Goal: Communication & Community: Ask a question

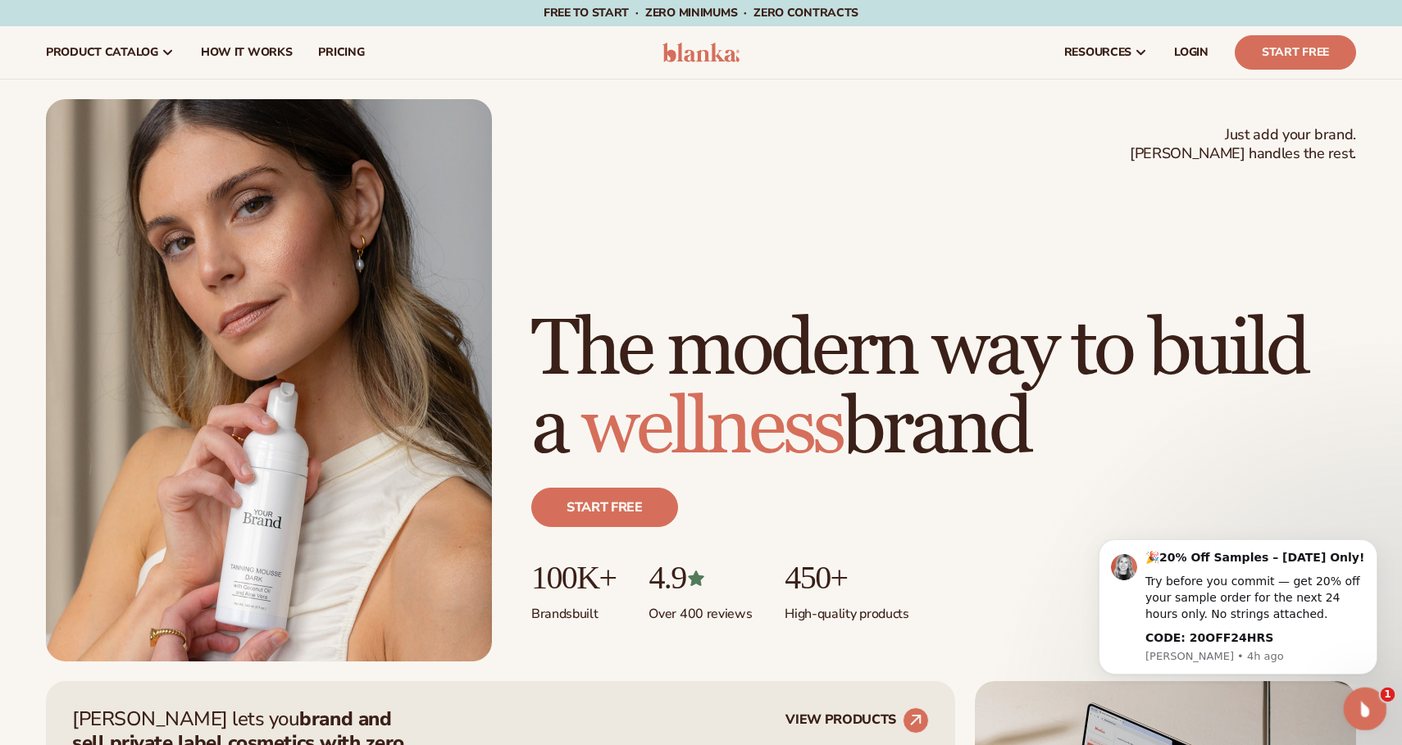
click at [1362, 703] on icon "Open Intercom Messenger" at bounding box center [1363, 707] width 27 height 27
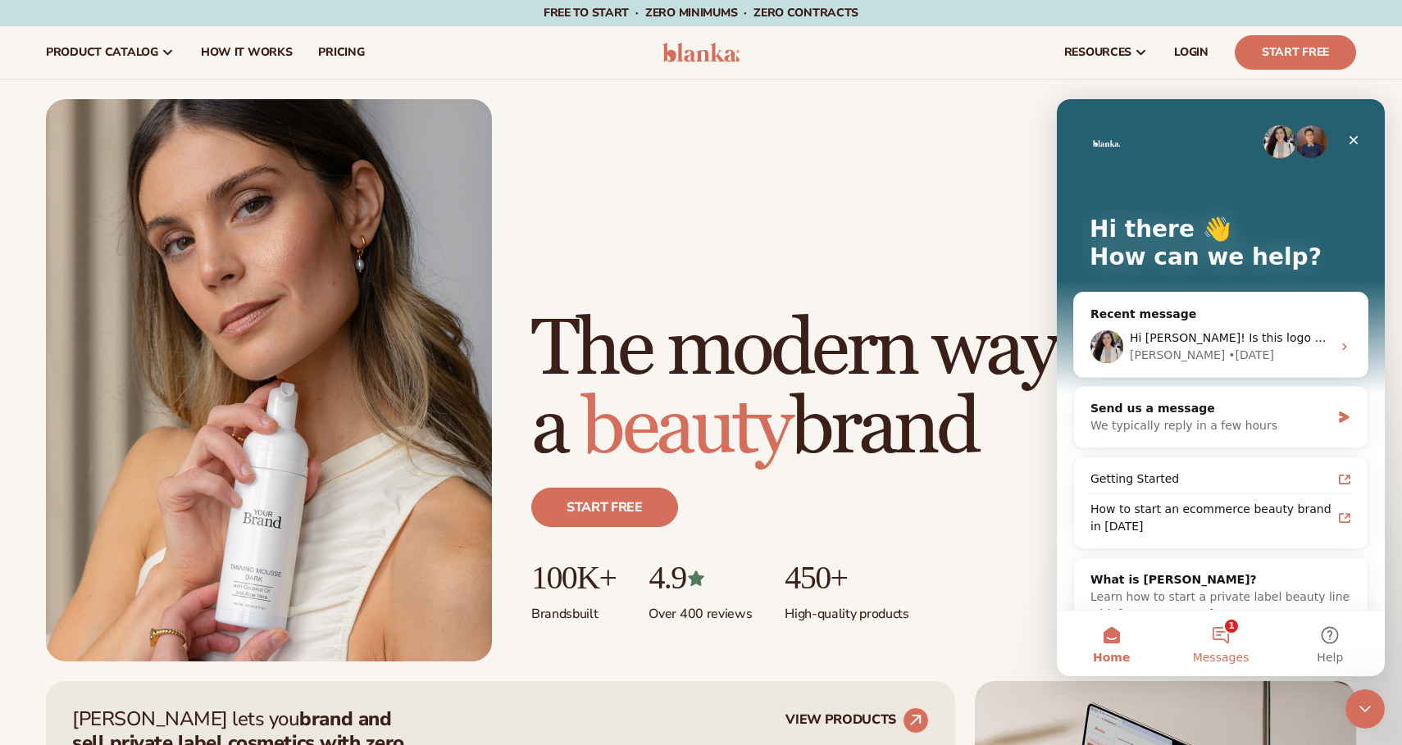
click at [1216, 630] on button "1 Messages" at bounding box center [1220, 644] width 109 height 66
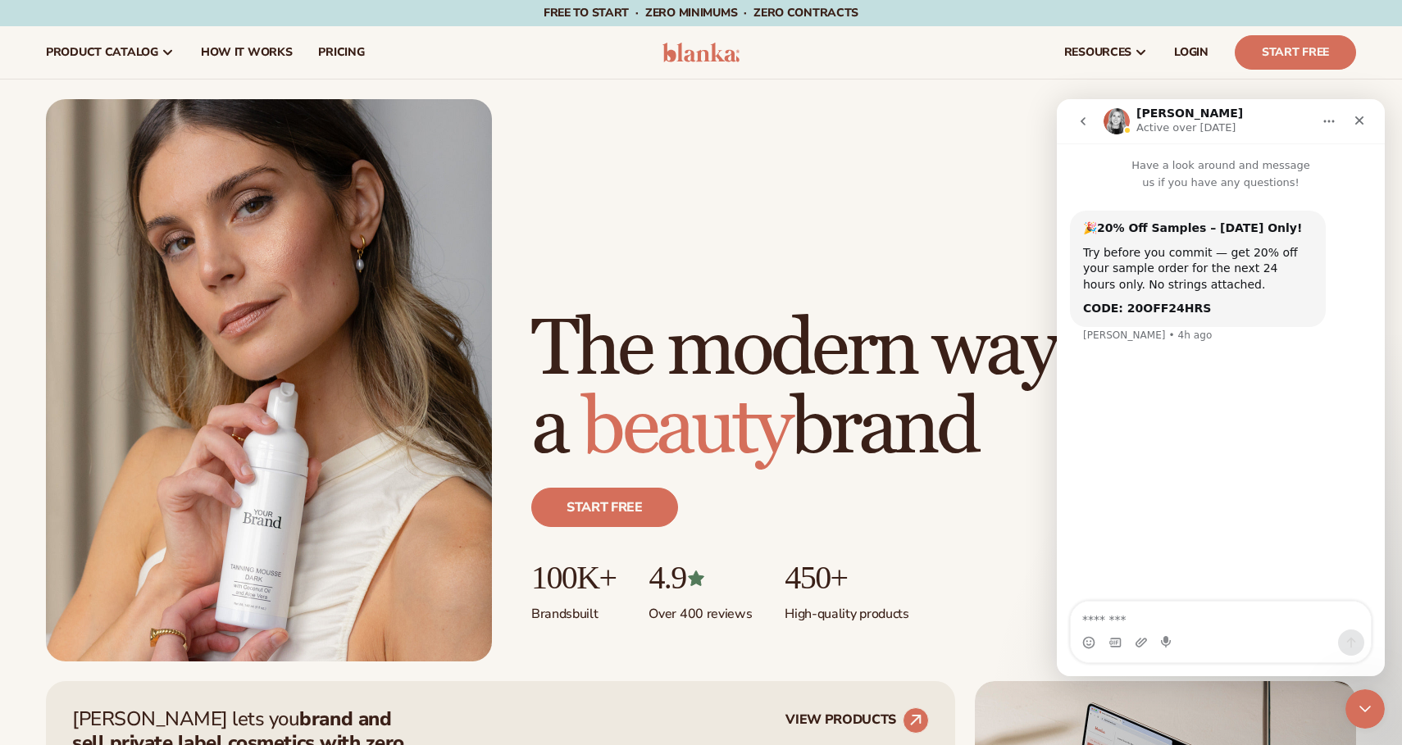
click at [1085, 120] on icon "go back" at bounding box center [1083, 121] width 13 height 13
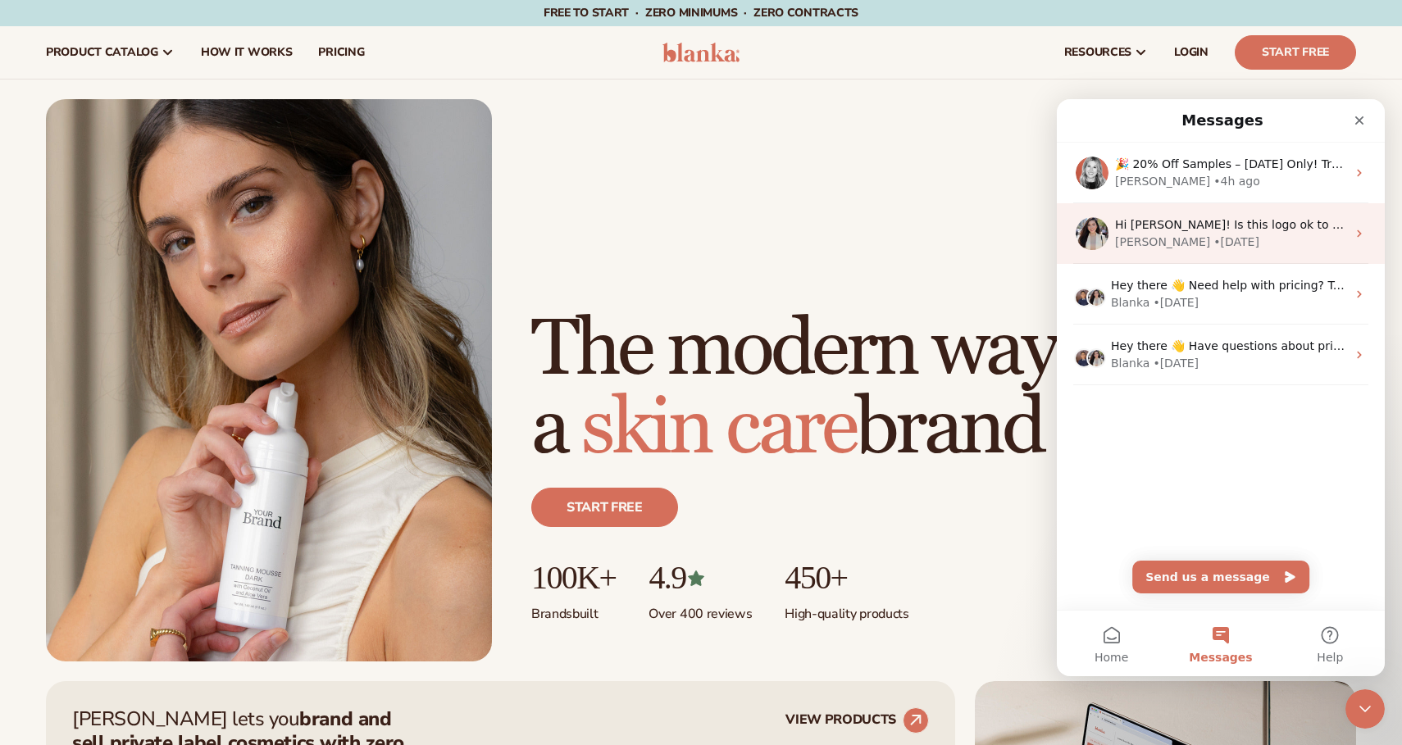
click at [1213, 238] on div "• [DATE]" at bounding box center [1236, 242] width 46 height 17
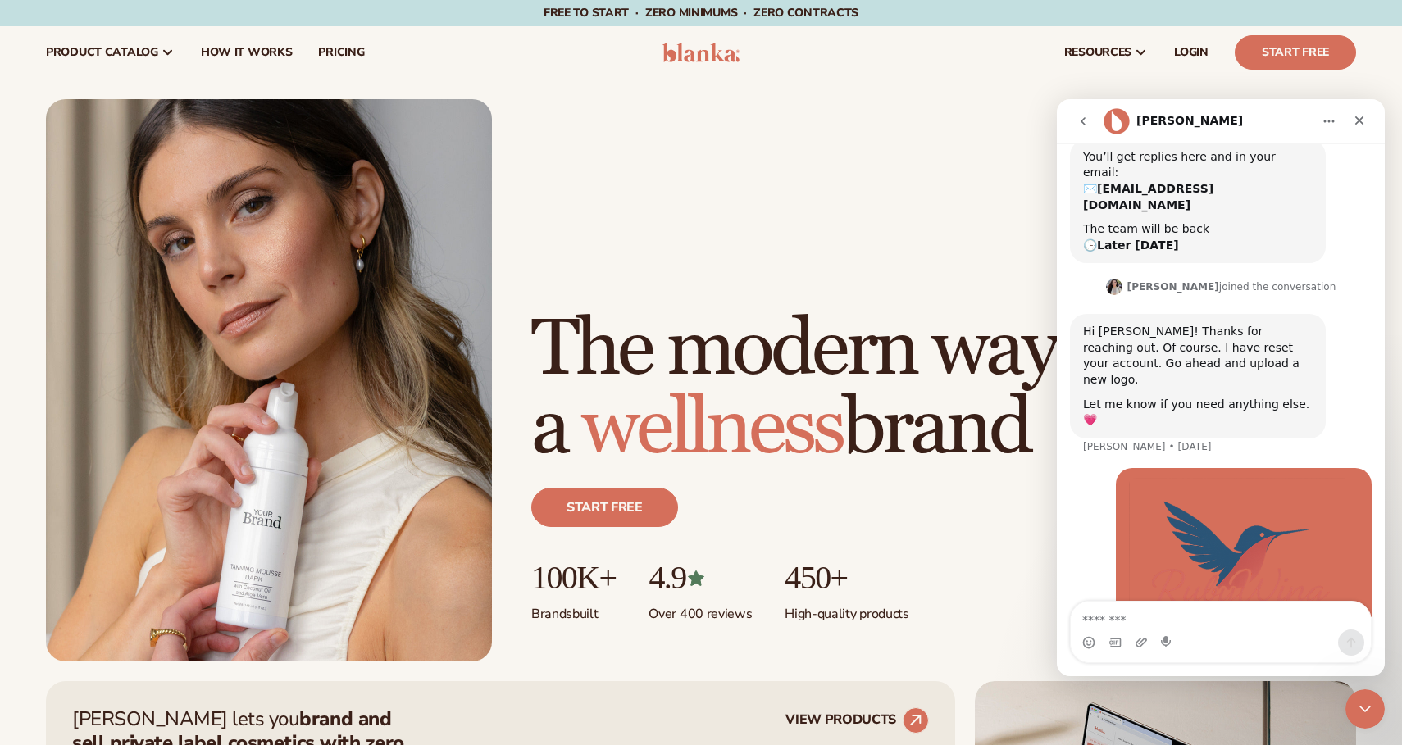
scroll to position [616, 0]
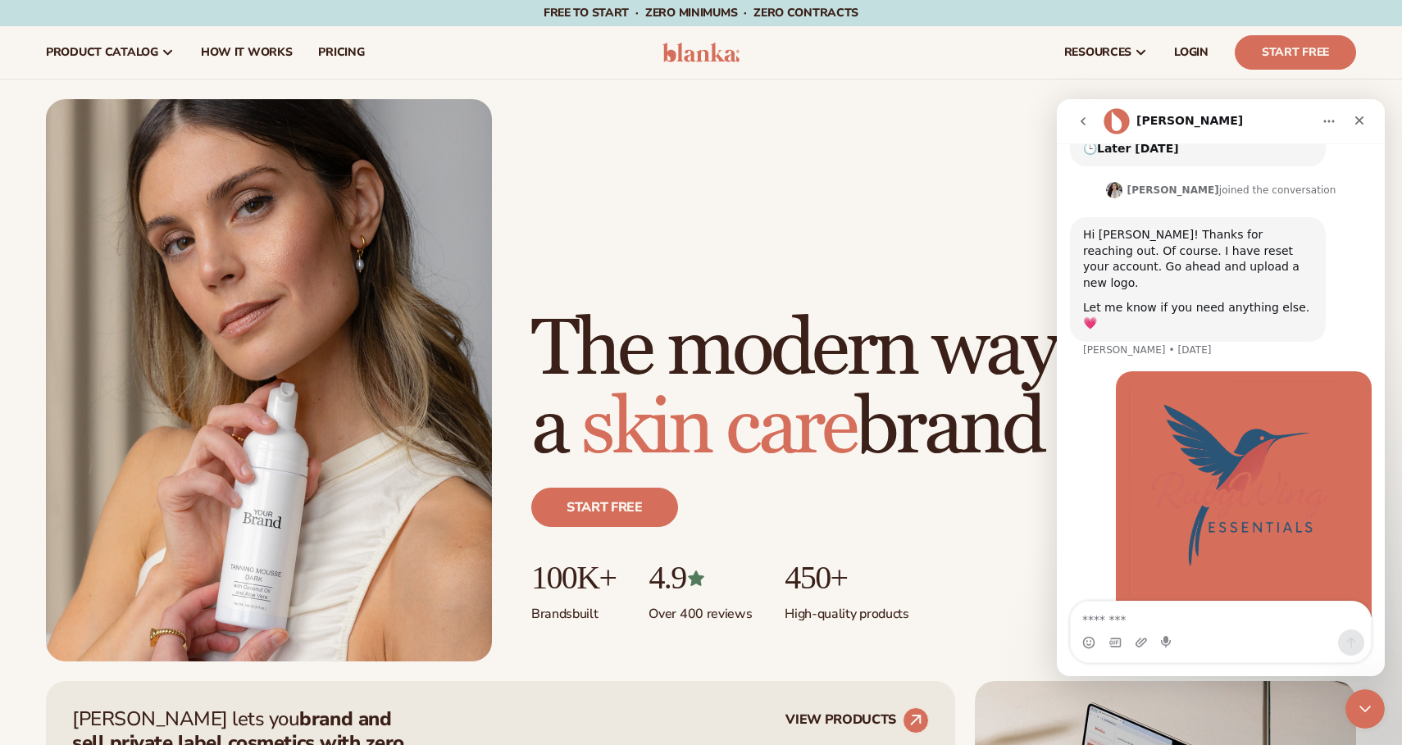
click at [1084, 124] on icon "go back" at bounding box center [1083, 121] width 5 height 8
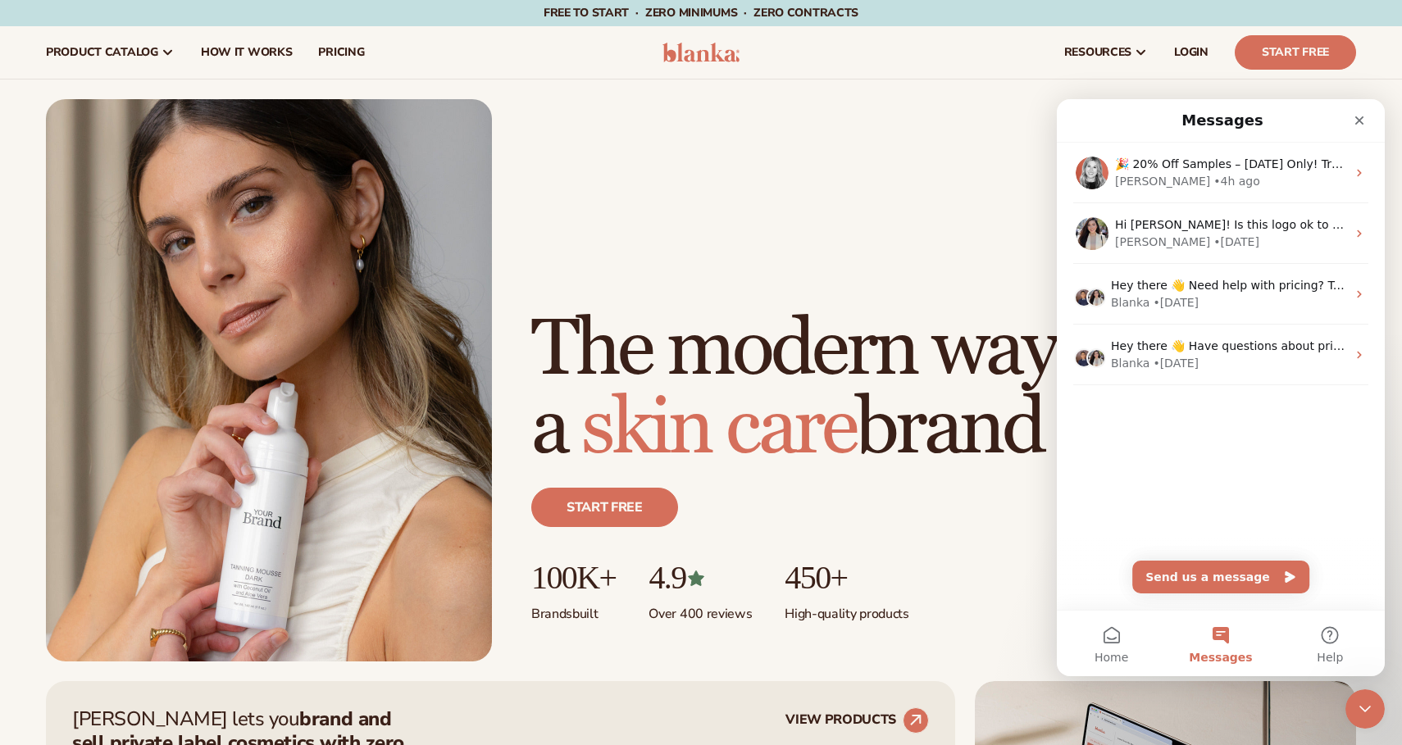
scroll to position [0, 0]
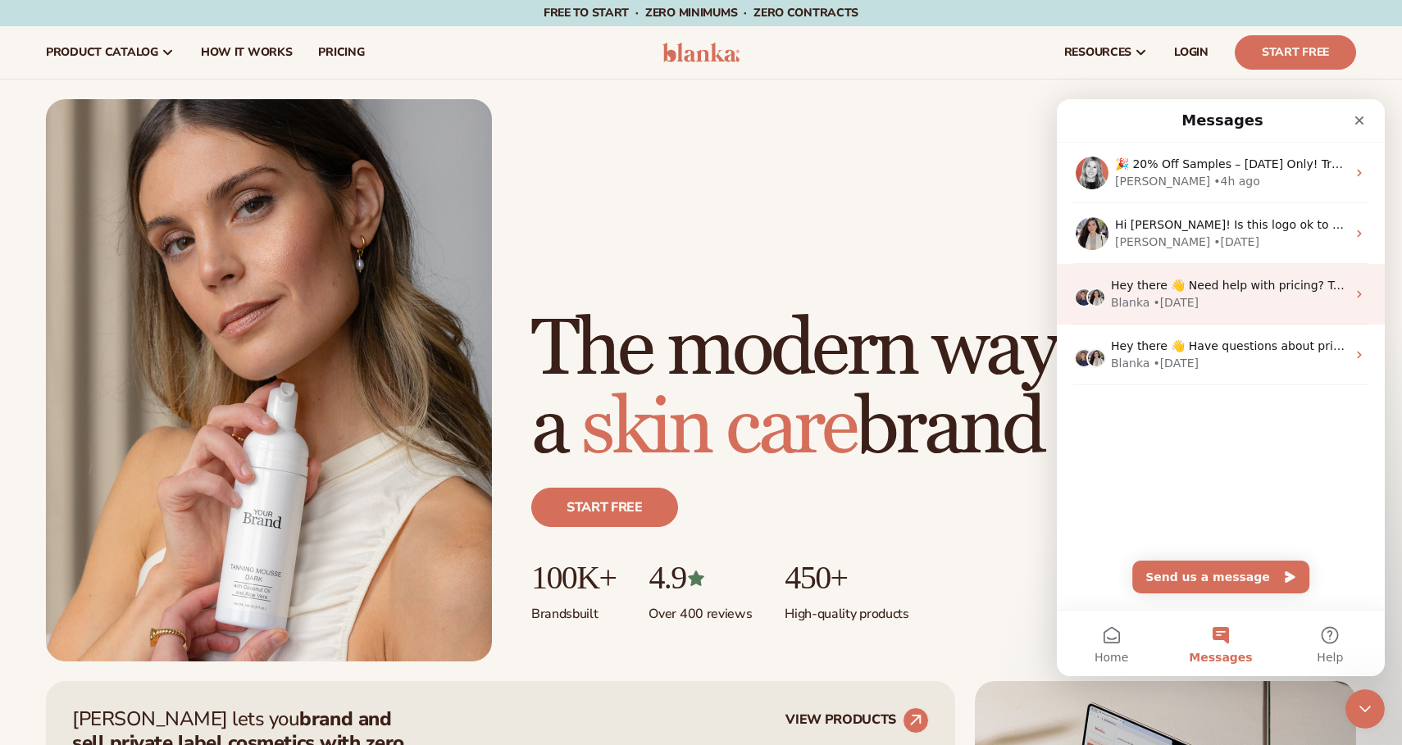
click at [1234, 307] on div "[PERSON_NAME] • [DATE]" at bounding box center [1228, 302] width 235 height 17
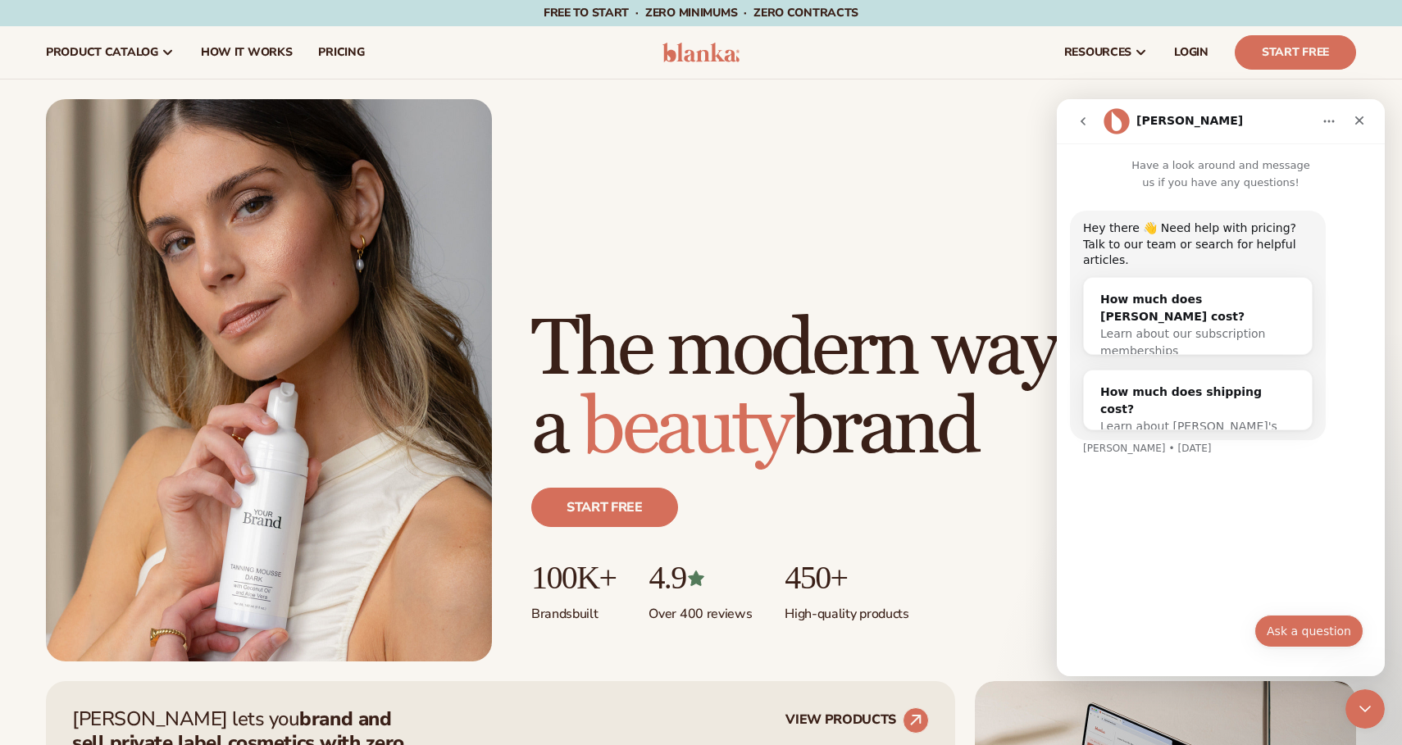
click at [1331, 628] on button "Ask a question" at bounding box center [1308, 631] width 109 height 33
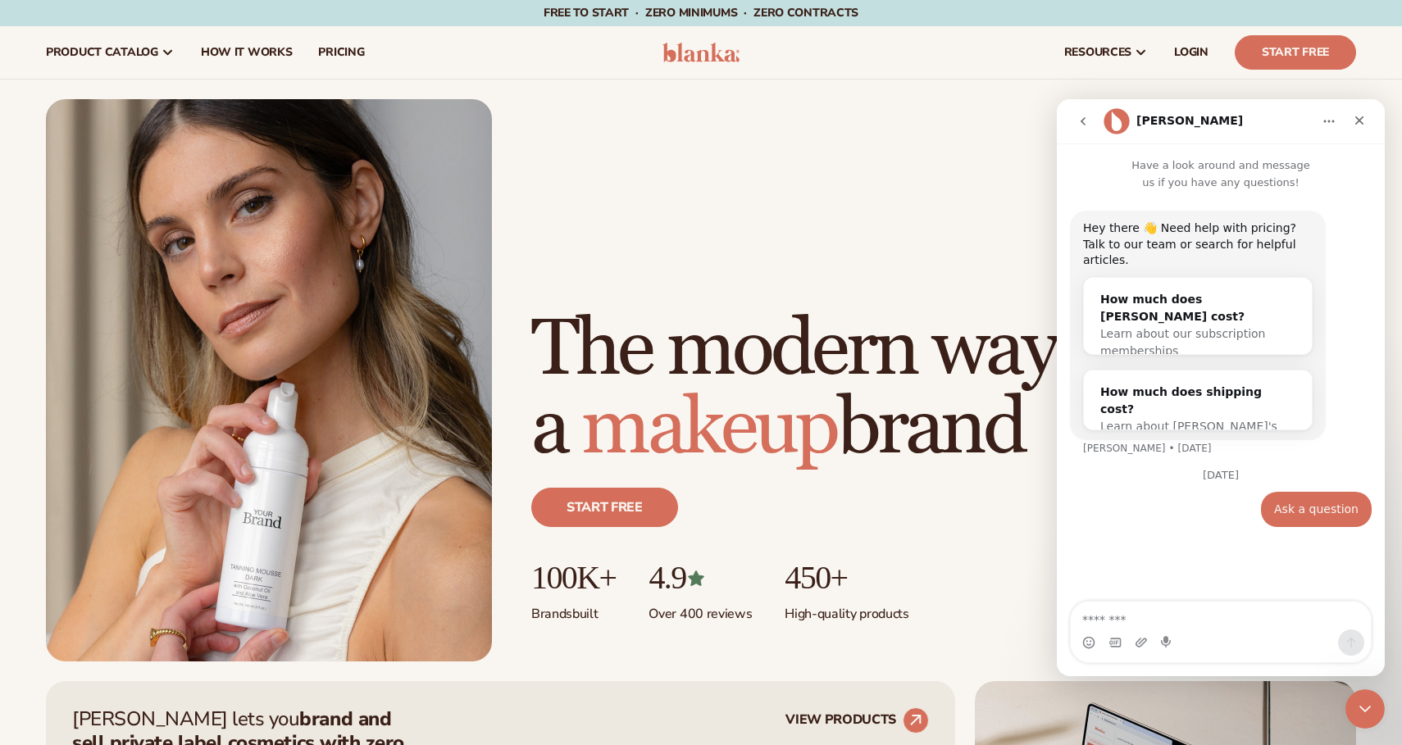
click at [1217, 617] on textarea "Message…" at bounding box center [1221, 616] width 300 height 28
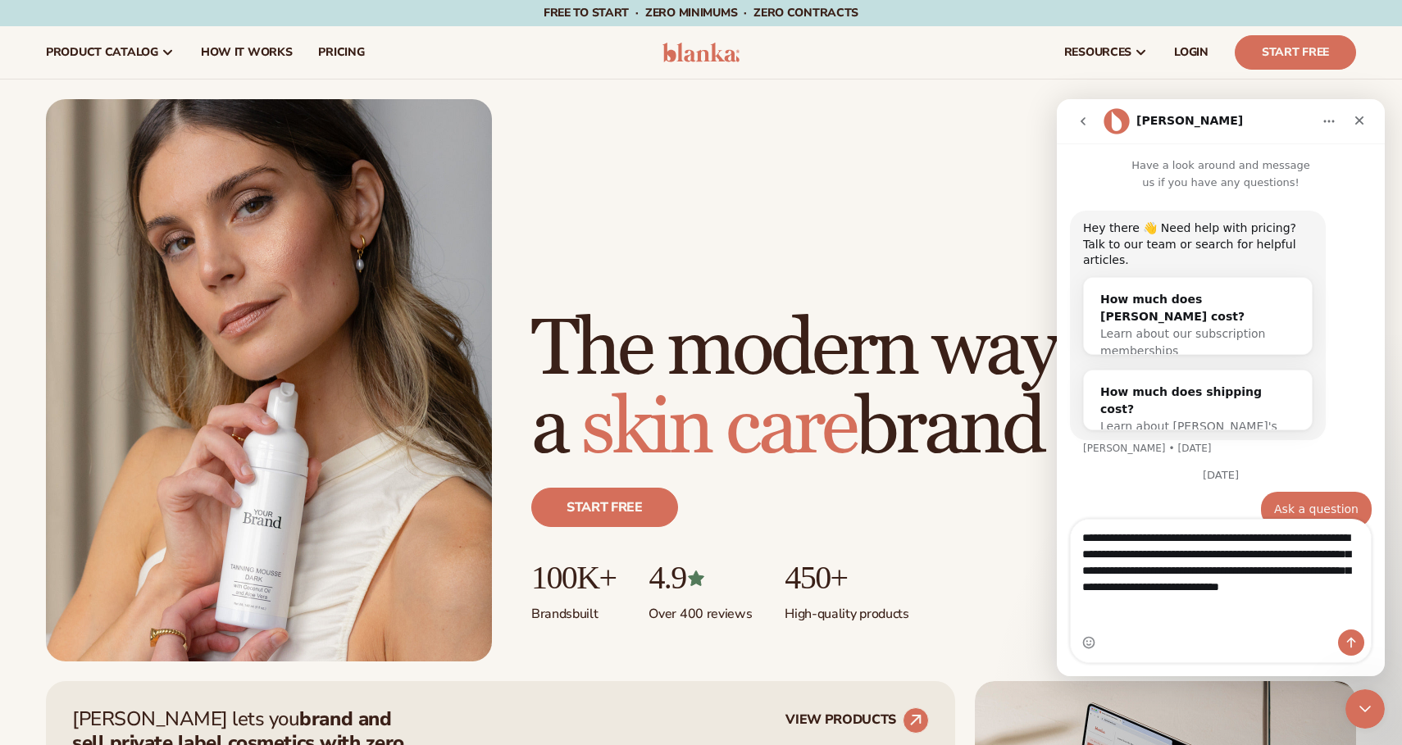
type textarea "**********"
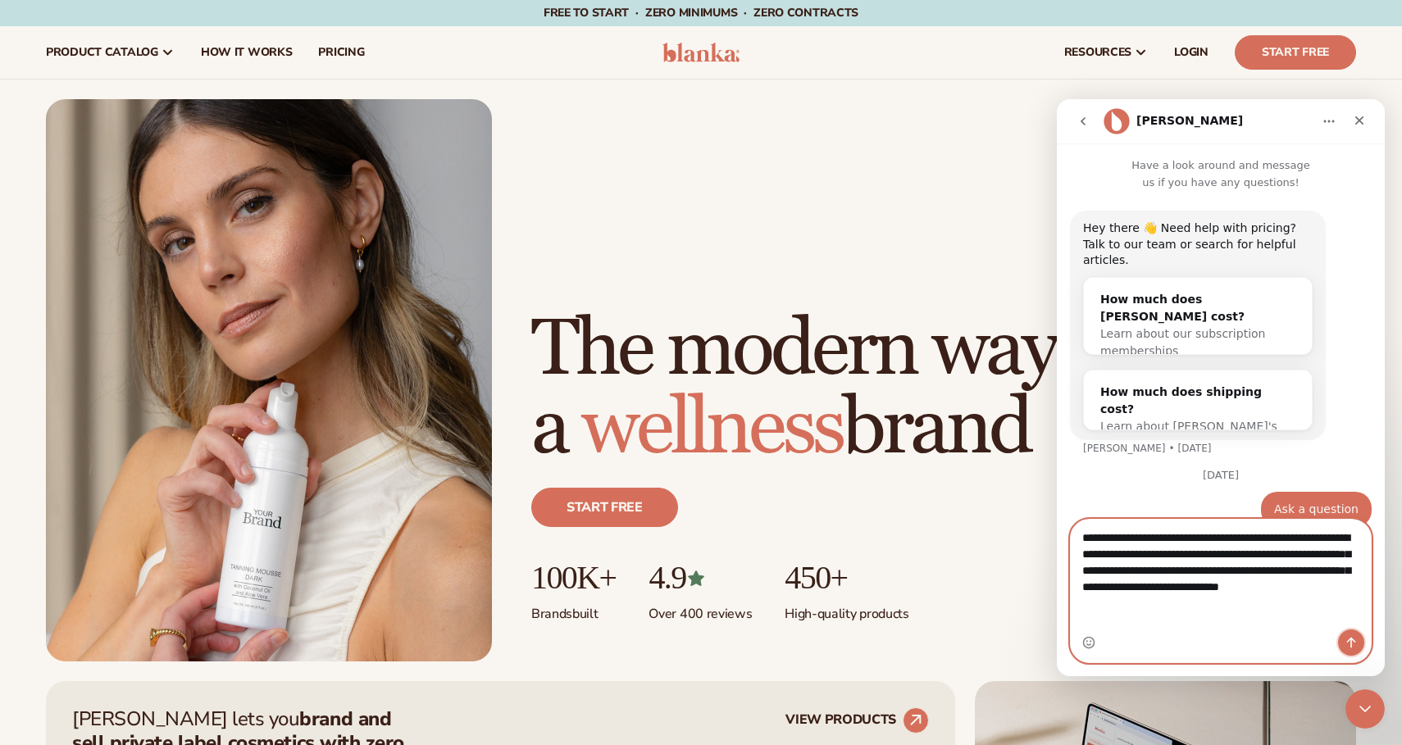
click at [1342, 644] on button "Send a message…" at bounding box center [1351, 643] width 26 height 26
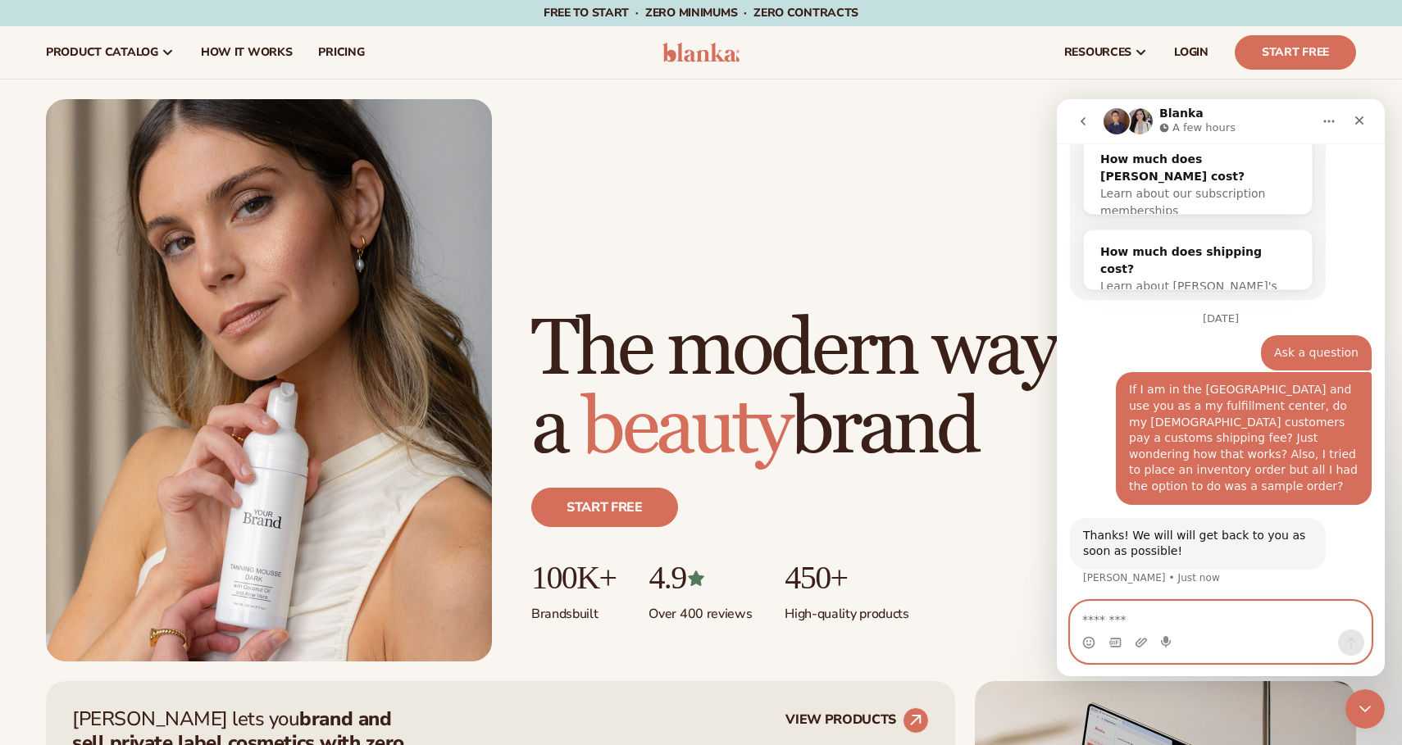
scroll to position [151, 0]
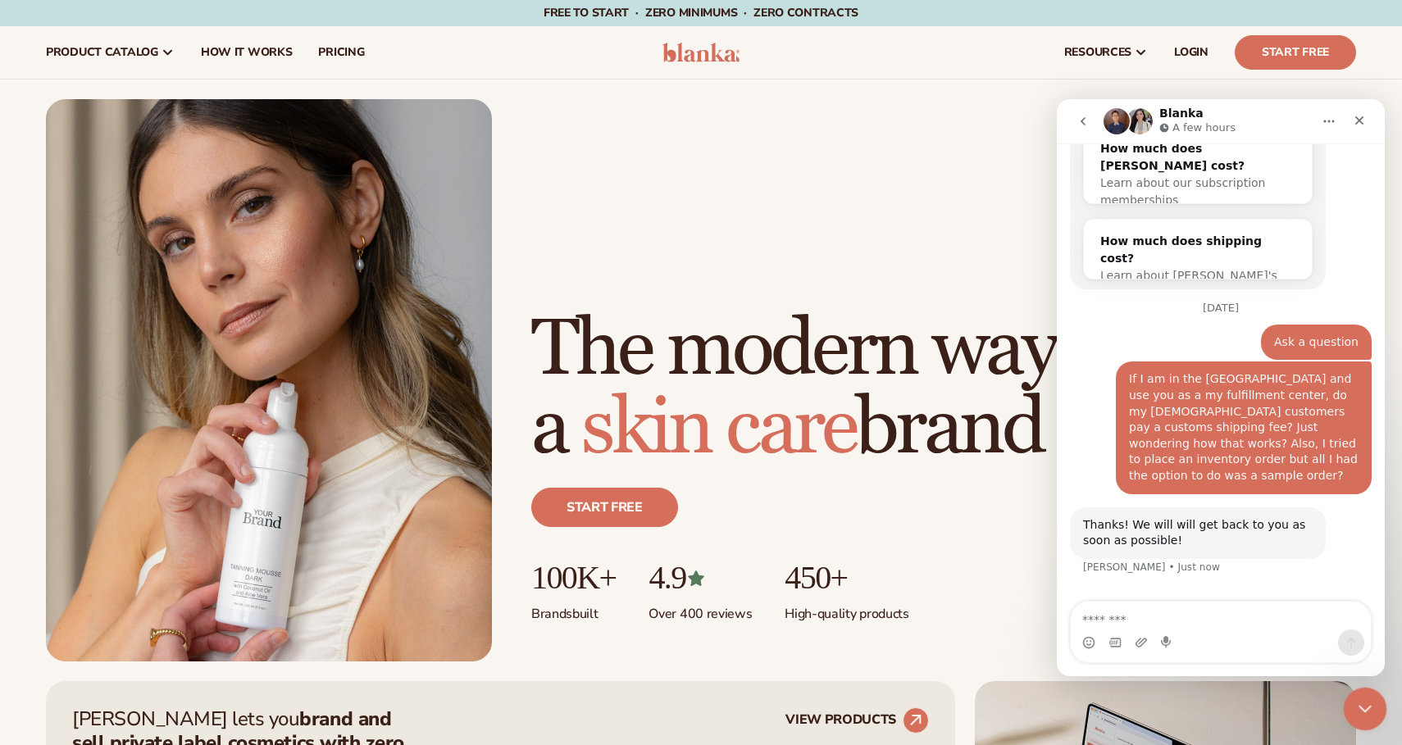
click at [1355, 711] on icon "Close Intercom Messenger" at bounding box center [1363, 707] width 20 height 20
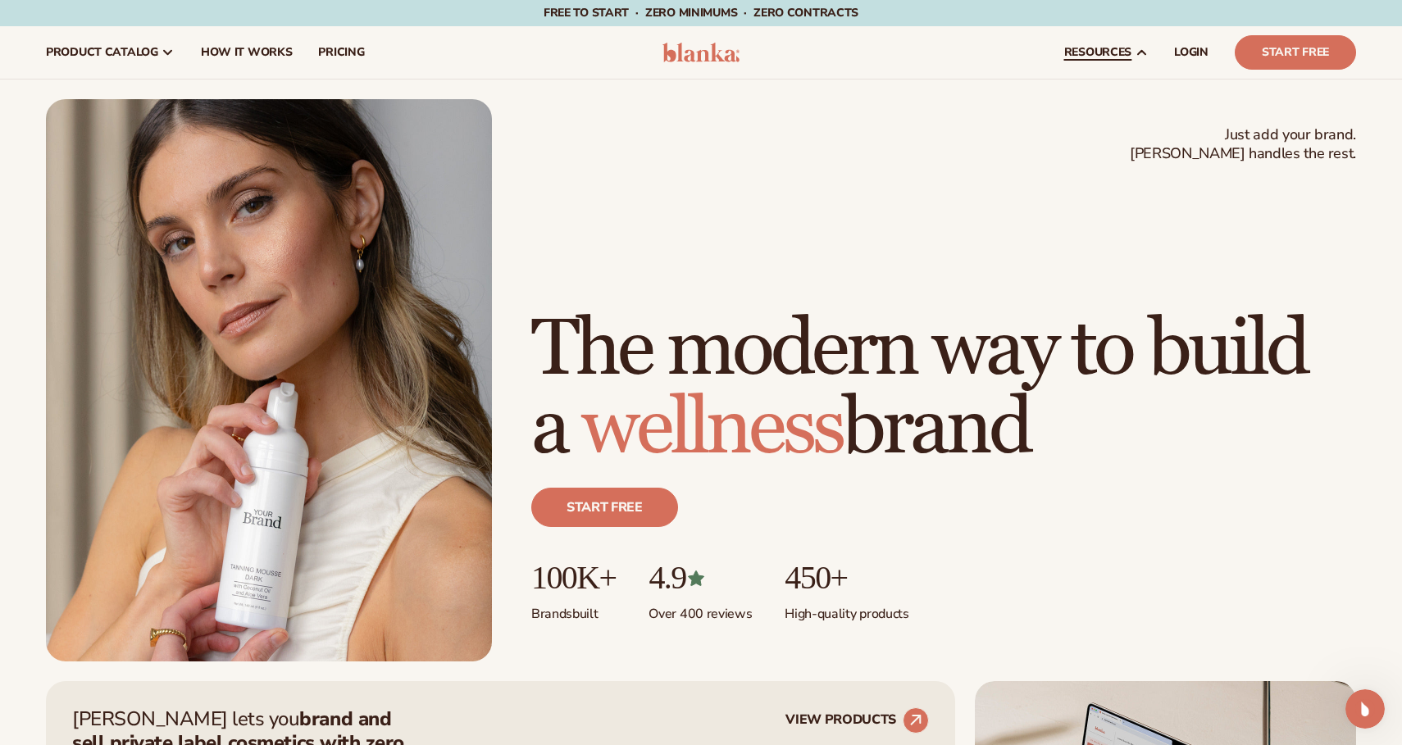
scroll to position [0, 0]
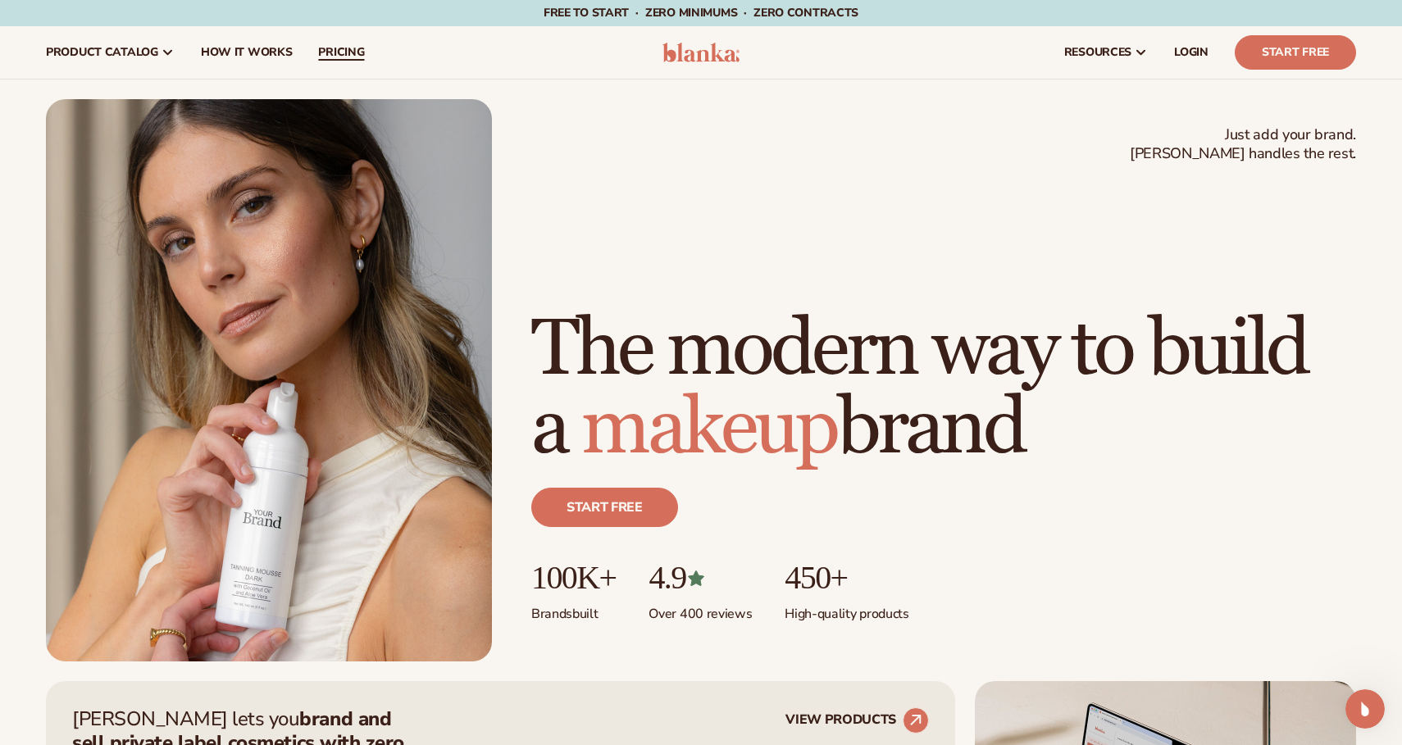
click at [330, 51] on span "pricing" at bounding box center [341, 52] width 46 height 13
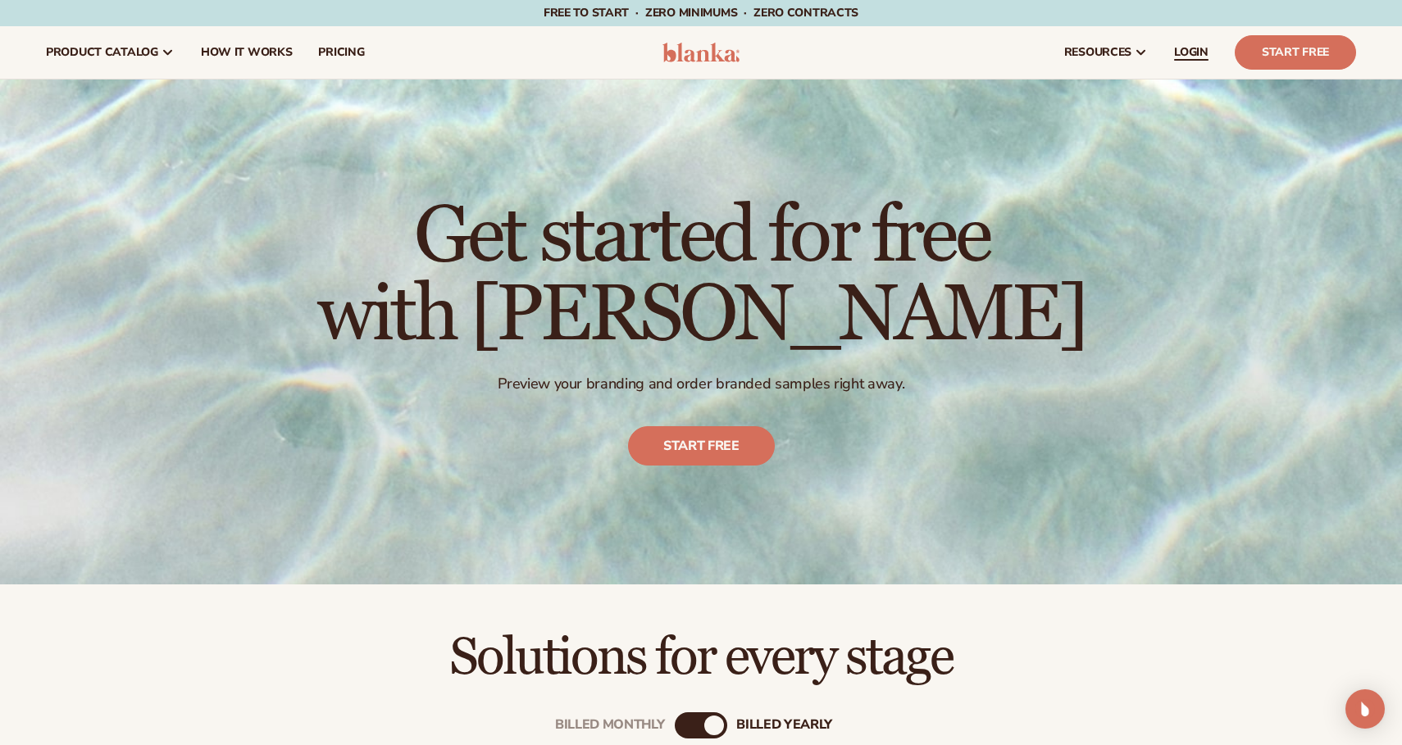
click at [1175, 51] on span "LOGIN" at bounding box center [1191, 52] width 34 height 13
